Goal: Navigation & Orientation: Find specific page/section

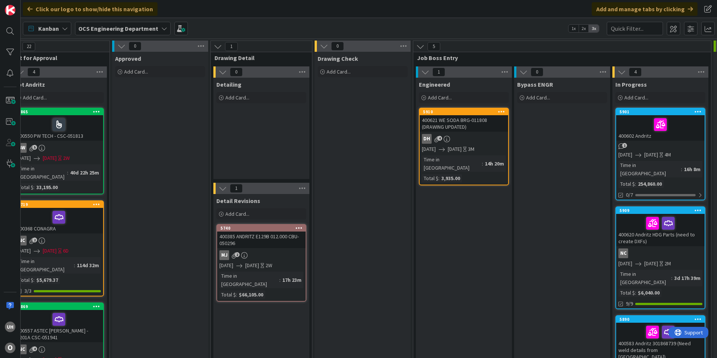
scroll to position [0, 593]
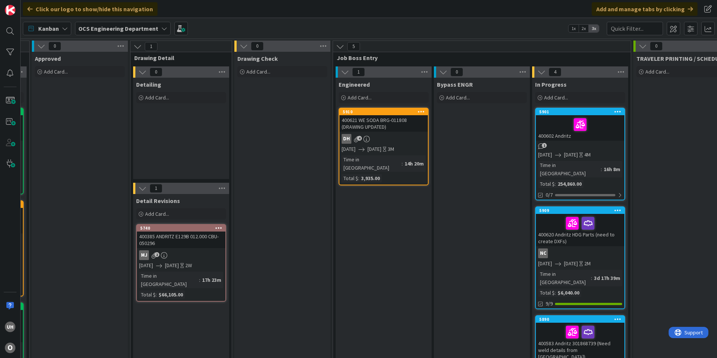
click at [383, 141] on div "DH 4" at bounding box center [383, 139] width 89 height 10
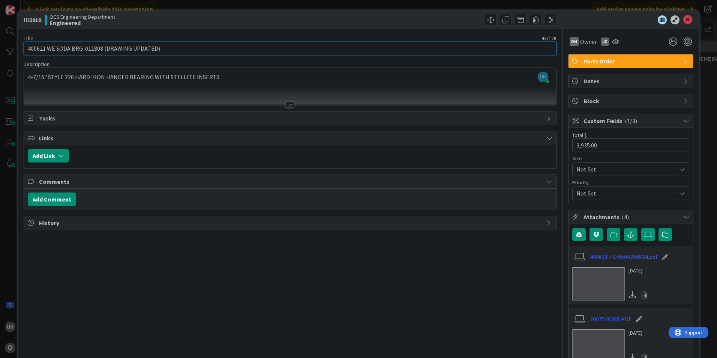
drag, startPoint x: 72, startPoint y: 48, endPoint x: 102, endPoint y: 48, distance: 29.6
click at [102, 48] on input "400621 WE SODA BRG-011808 (DRAWING UPDATED)" at bounding box center [290, 49] width 533 height 14
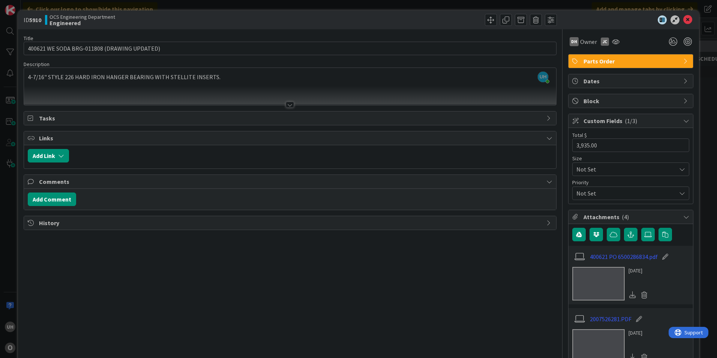
drag, startPoint x: 115, startPoint y: 48, endPoint x: 289, endPoint y: 245, distance: 263.1
click at [289, 245] on div "Title 43 / 128 400621 WE SODA BRG-011808 (DRAWING UPDATED) Description UH uriel…" at bounding box center [290, 314] width 533 height 571
click at [686, 18] on icon at bounding box center [687, 19] width 9 height 9
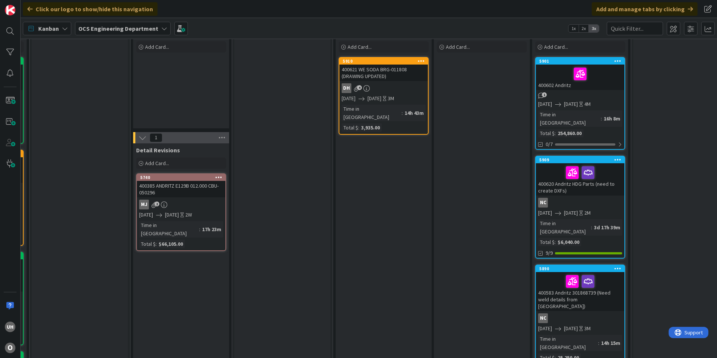
scroll to position [38, 593]
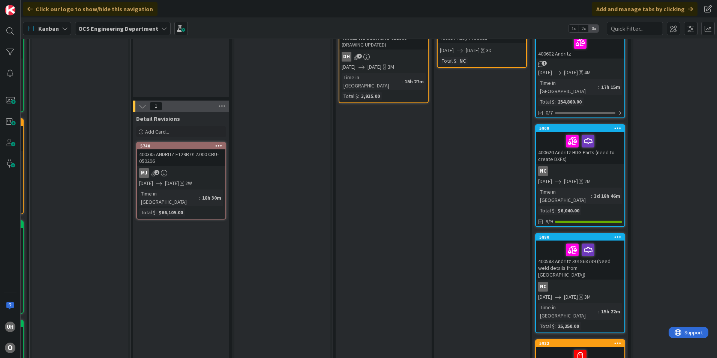
scroll to position [0, 593]
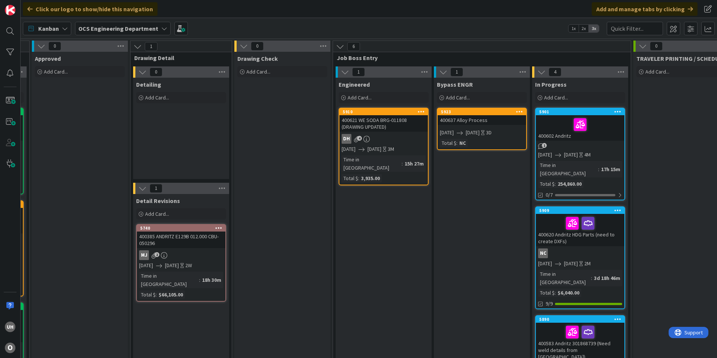
click at [491, 126] on link "5923 400637 Alloy Process 09/09/2025 09/12/2025 3D Total $ : NC" at bounding box center [482, 129] width 90 height 42
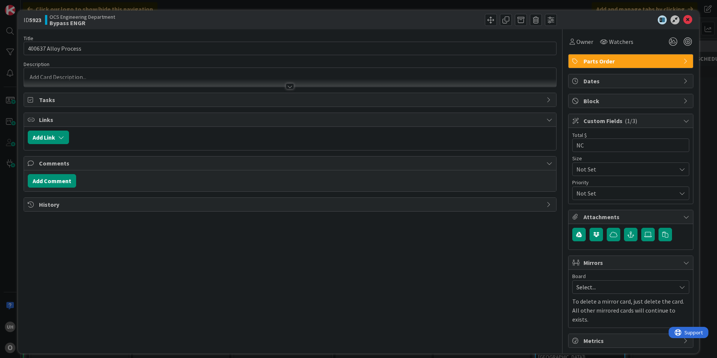
click at [292, 83] on div at bounding box center [290, 86] width 8 height 6
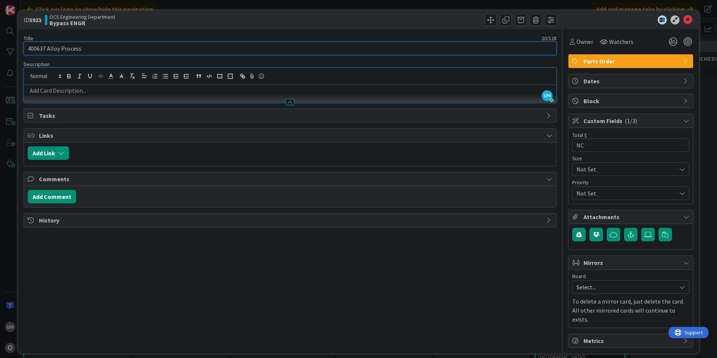
drag, startPoint x: 30, startPoint y: 50, endPoint x: 50, endPoint y: 53, distance: 20.1
click at [50, 53] on input "400637 Alloy Process" at bounding box center [290, 49] width 533 height 14
click at [44, 49] on input "400637 Alloy Process" at bounding box center [290, 49] width 533 height 14
drag, startPoint x: 29, startPoint y: 49, endPoint x: 45, endPoint y: 48, distance: 15.8
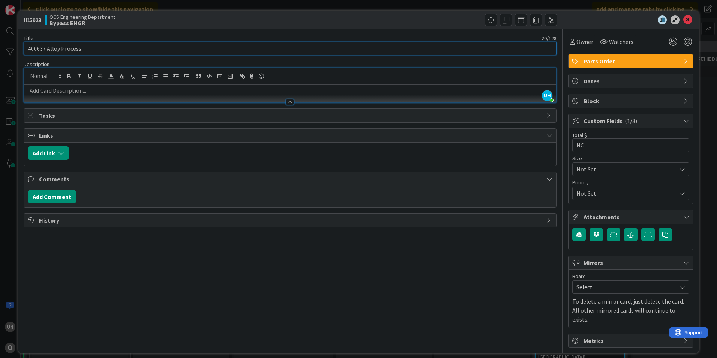
click at [45, 48] on input "400637 Alloy Process" at bounding box center [290, 49] width 533 height 14
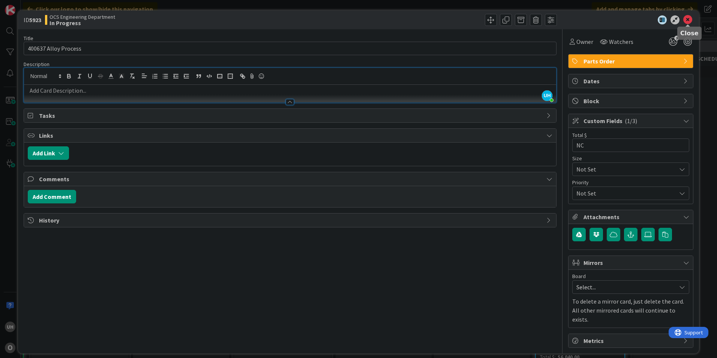
click at [692, 17] on icon at bounding box center [687, 19] width 9 height 9
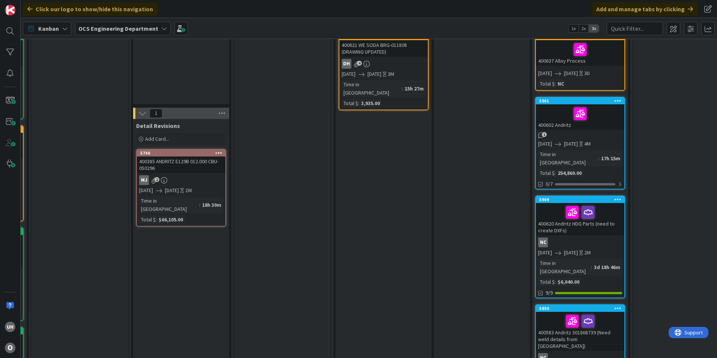
scroll to position [0, 593]
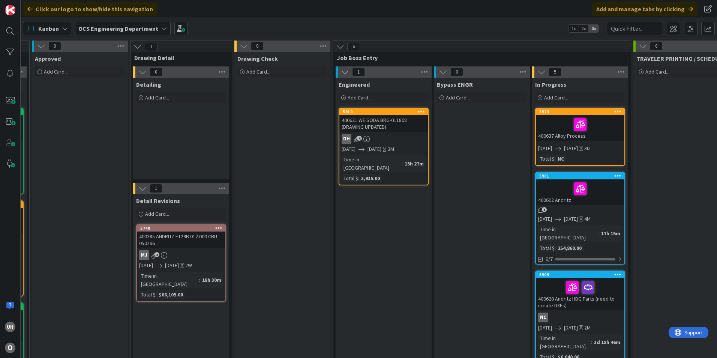
click at [547, 124] on div at bounding box center [580, 125] width 84 height 16
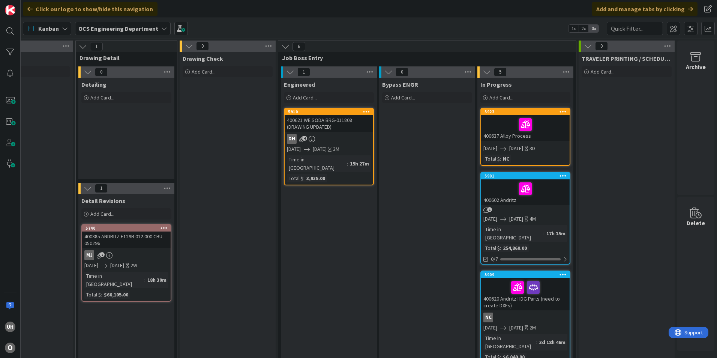
click at [545, 128] on div at bounding box center [526, 125] width 84 height 16
click at [546, 125] on div at bounding box center [526, 125] width 84 height 16
click at [488, 122] on div at bounding box center [526, 125] width 84 height 16
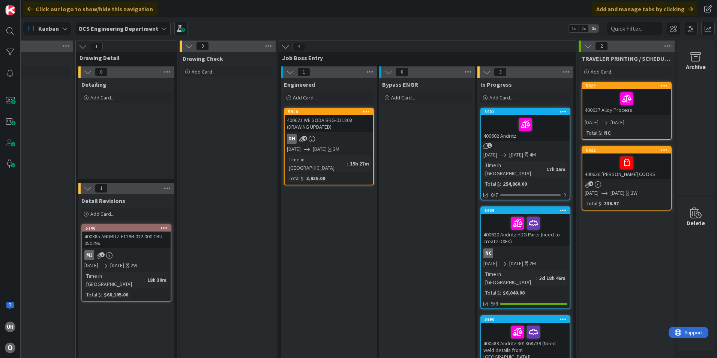
drag, startPoint x: 405, startPoint y: 89, endPoint x: 333, endPoint y: 246, distance: 172.7
click at [620, 98] on icon at bounding box center [626, 98] width 13 height 12
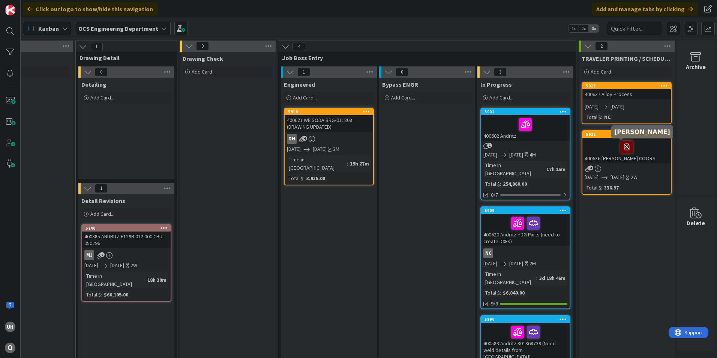
click at [625, 147] on icon at bounding box center [626, 147] width 13 height 12
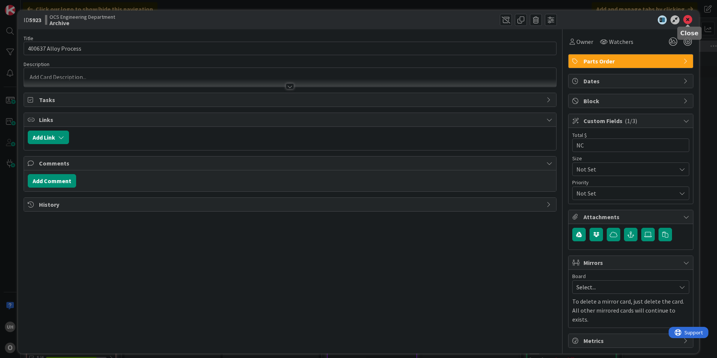
click at [689, 17] on icon at bounding box center [687, 19] width 9 height 9
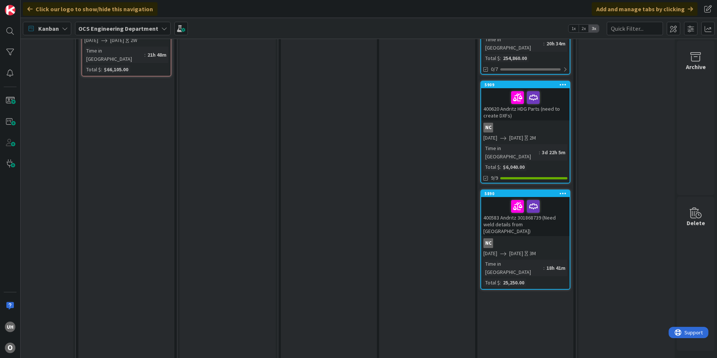
scroll to position [0, 653]
